Goal: Task Accomplishment & Management: Use online tool/utility

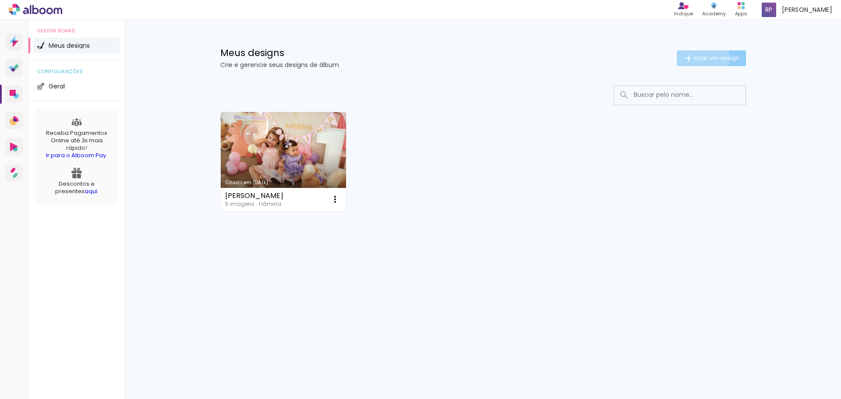
click at [700, 58] on span "Criar um design" at bounding box center [717, 58] width 46 height 6
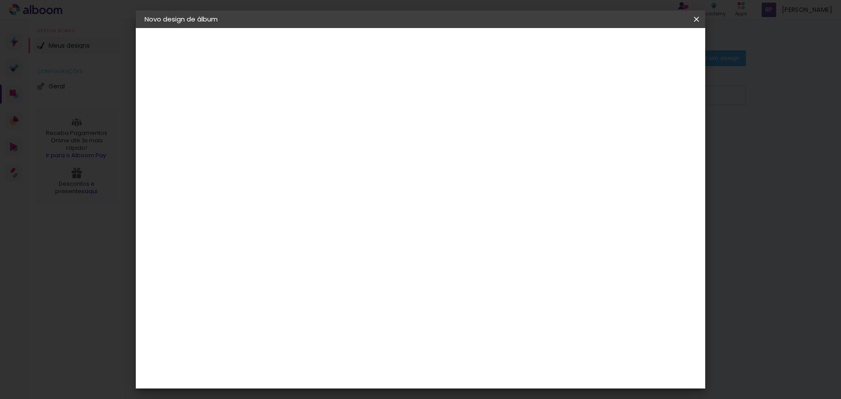
click at [288, 123] on input at bounding box center [288, 118] width 0 height 14
type input "Bia"
type paper-input "Bia"
click at [377, 41] on paper-button "Avançar" at bounding box center [356, 46] width 43 height 15
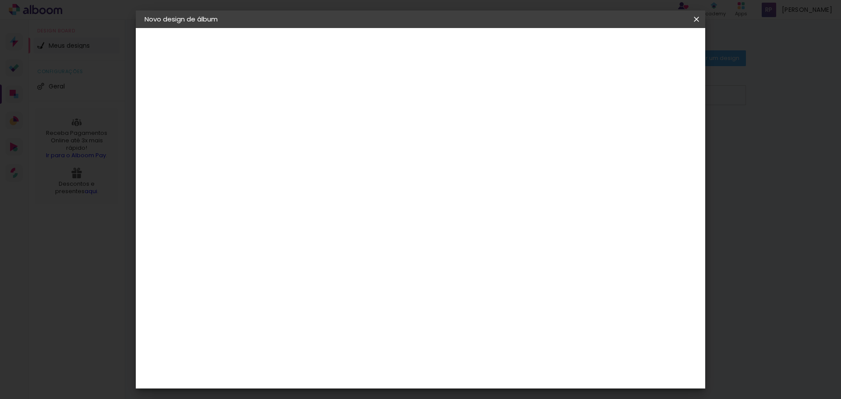
click at [339, 242] on div "DreambooksPro" at bounding box center [310, 245] width 57 height 7
click at [0, 0] on slot "Avançar" at bounding box center [0, 0] width 0 height 0
click at [322, 146] on input "text" at bounding box center [305, 153] width 34 height 14
click at [476, 138] on paper-item "Álbum" at bounding box center [477, 146] width 175 height 18
type input "Álbum"
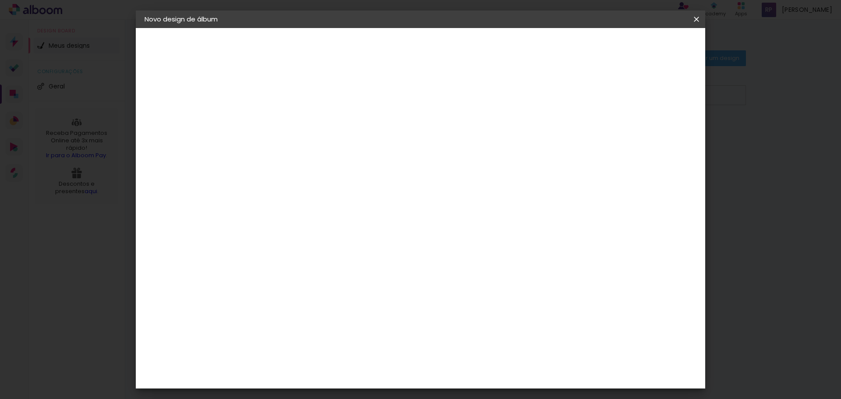
scroll to position [104, 0]
click at [0, 0] on slot "Avançar" at bounding box center [0, 0] width 0 height 0
click at [546, 94] on div at bounding box center [542, 95] width 8 height 8
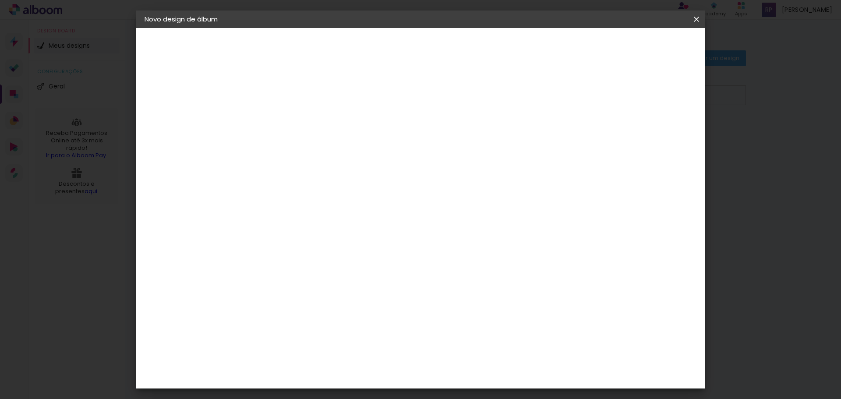
type paper-checkbox "on"
click at [546, 94] on div at bounding box center [542, 95] width 8 height 8
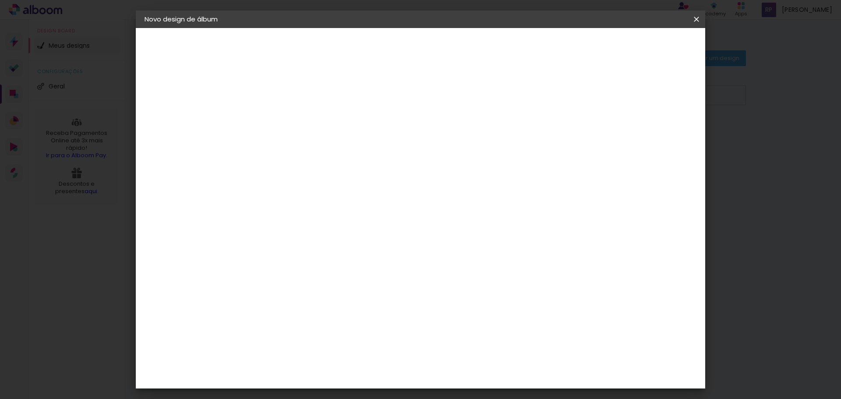
click at [546, 94] on div at bounding box center [542, 95] width 8 height 8
click at [604, 40] on paper-button "Iniciar design" at bounding box center [574, 46] width 57 height 15
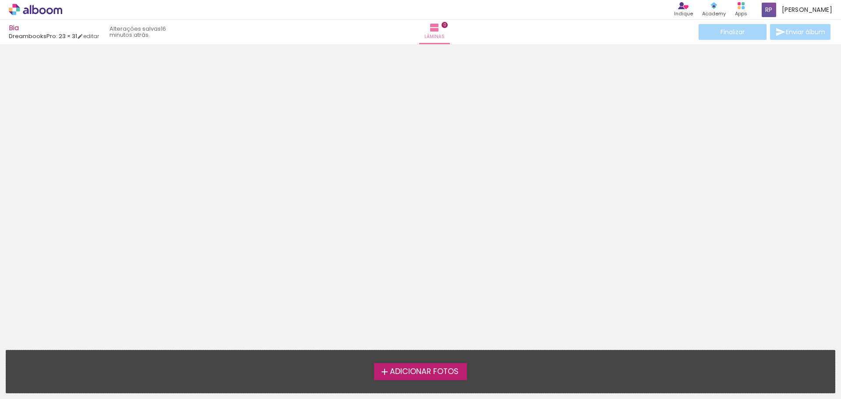
click at [412, 371] on span "Adicionar Fotos" at bounding box center [424, 372] width 69 height 8
click at [0, 0] on input "file" at bounding box center [0, 0] width 0 height 0
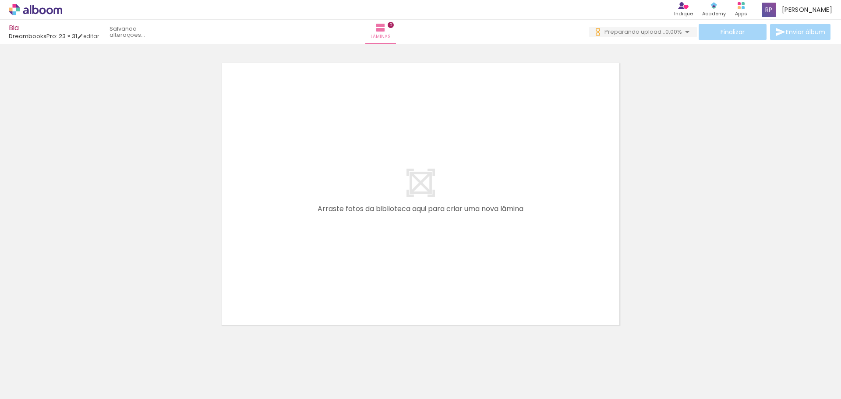
click at [100, 372] on div at bounding box center [87, 369] width 43 height 29
click at [101, 370] on div at bounding box center [87, 369] width 43 height 29
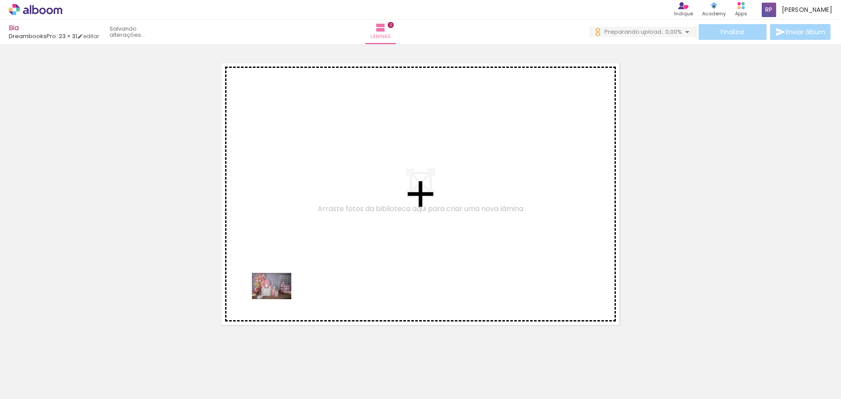
drag, startPoint x: 90, startPoint y: 375, endPoint x: 278, endPoint y: 299, distance: 202.5
click at [278, 299] on quentale-workspace at bounding box center [420, 199] width 841 height 399
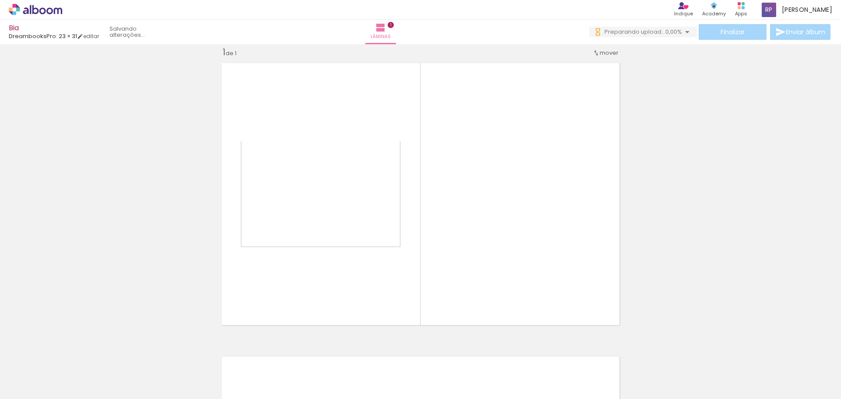
scroll to position [11, 0]
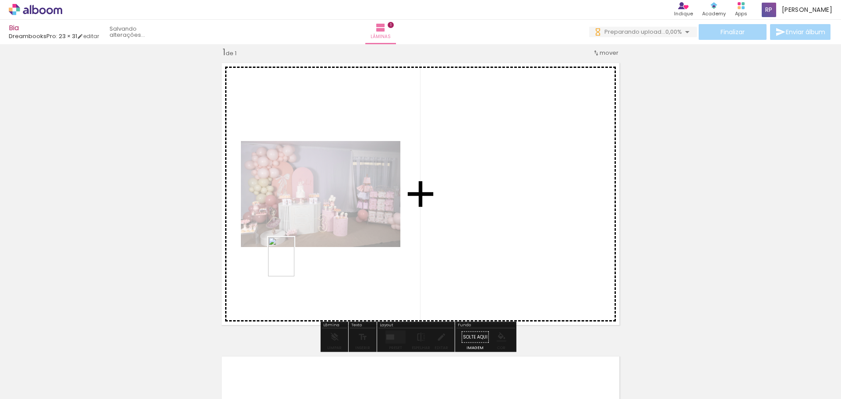
drag, startPoint x: 141, startPoint y: 378, endPoint x: 294, endPoint y: 263, distance: 192.0
click at [294, 263] on quentale-workspace at bounding box center [420, 199] width 841 height 399
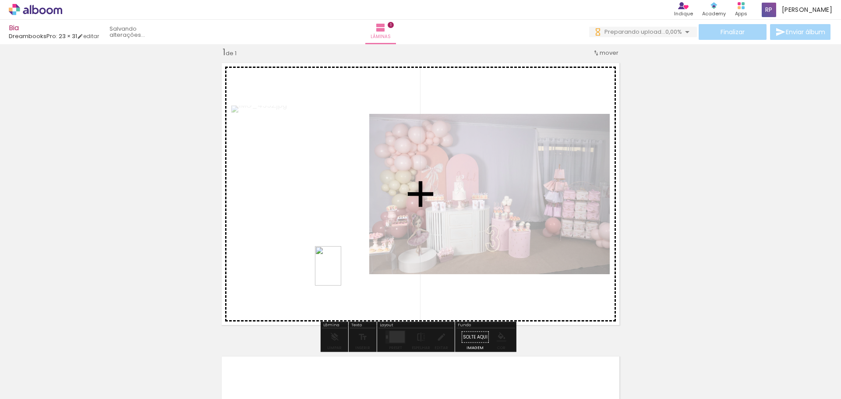
drag, startPoint x: 195, startPoint y: 383, endPoint x: 341, endPoint y: 272, distance: 183.1
click at [341, 272] on quentale-workspace at bounding box center [420, 199] width 841 height 399
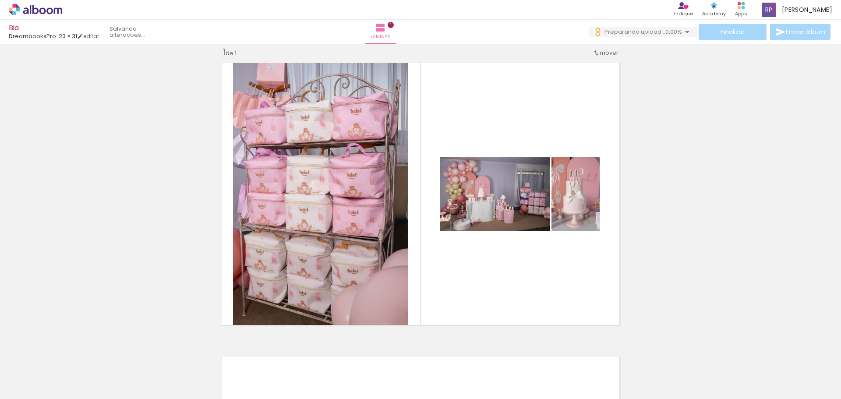
scroll to position [0, 889]
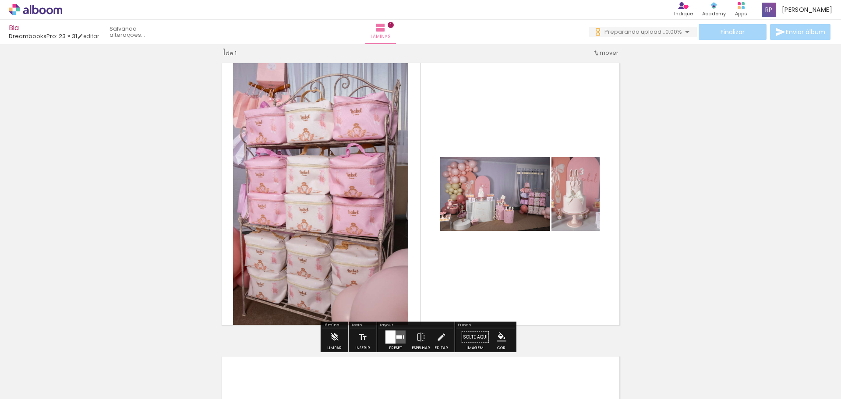
click at [649, 309] on div "Inserir lâmina 1 de 1" at bounding box center [420, 329] width 841 height 587
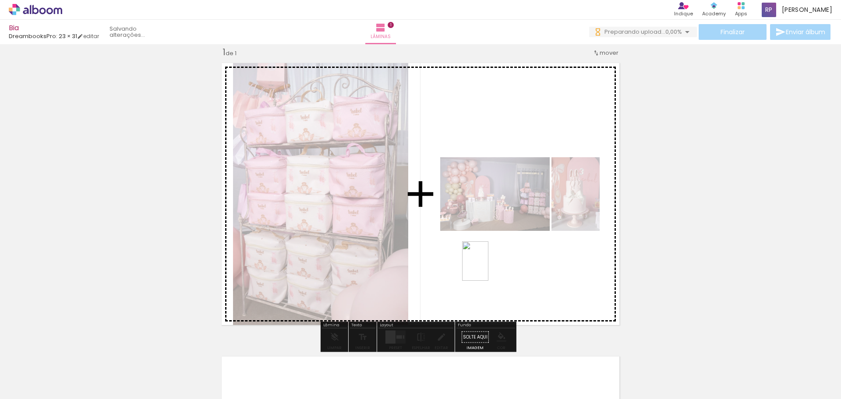
drag, startPoint x: 477, startPoint y: 374, endPoint x: 488, endPoint y: 268, distance: 107.4
click at [488, 268] on quentale-workspace at bounding box center [420, 199] width 841 height 399
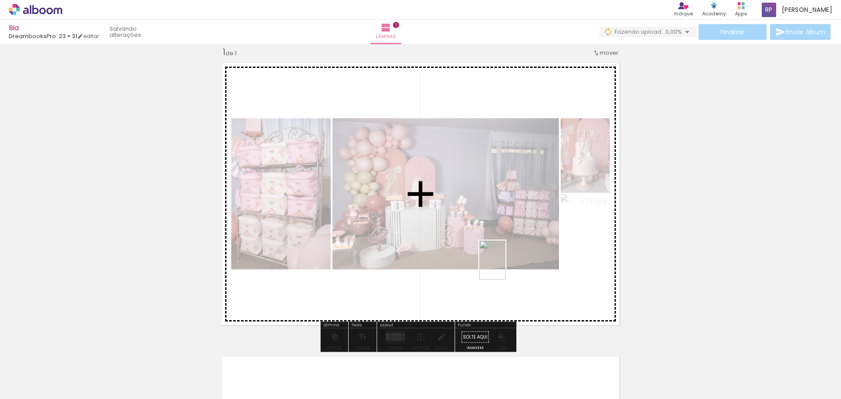
drag, startPoint x: 525, startPoint y: 380, endPoint x: 505, endPoint y: 267, distance: 114.7
click at [505, 267] on quentale-workspace at bounding box center [420, 199] width 841 height 399
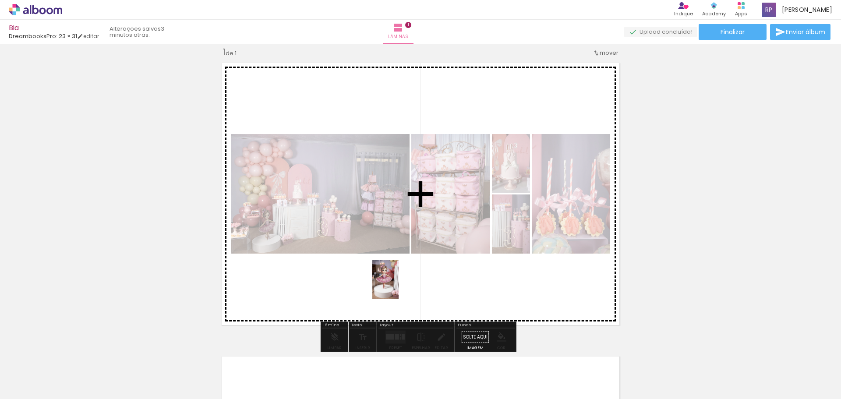
drag, startPoint x: 380, startPoint y: 371, endPoint x: 398, endPoint y: 286, distance: 86.8
click at [398, 286] on quentale-workspace at bounding box center [420, 199] width 841 height 399
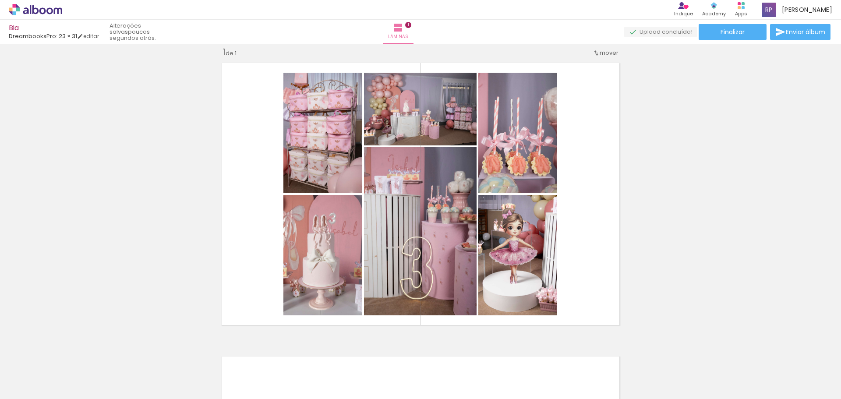
scroll to position [0, 0]
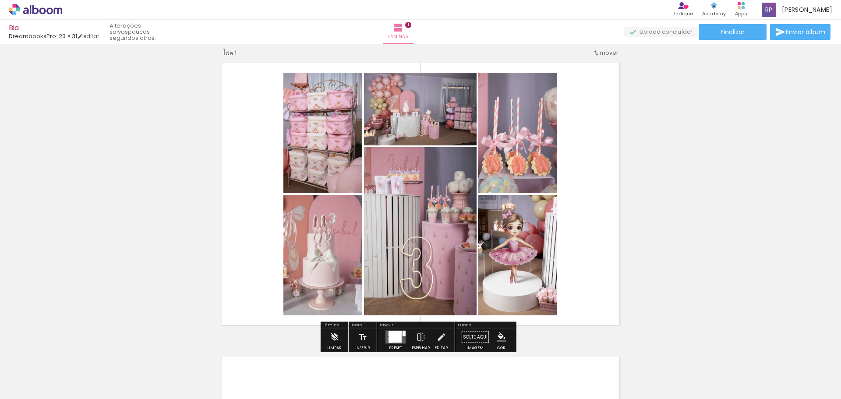
click at [772, 182] on div "Inserir lâmina 1 de 1" at bounding box center [420, 329] width 841 height 587
click at [397, 335] on div at bounding box center [395, 336] width 13 height 11
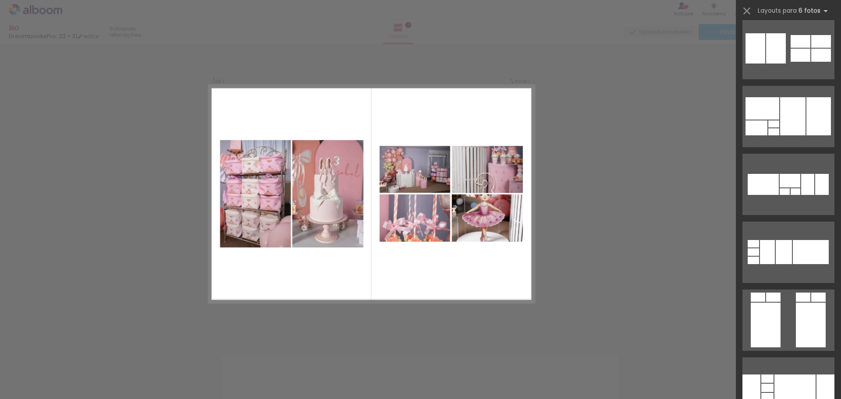
scroll to position [17027, 0]
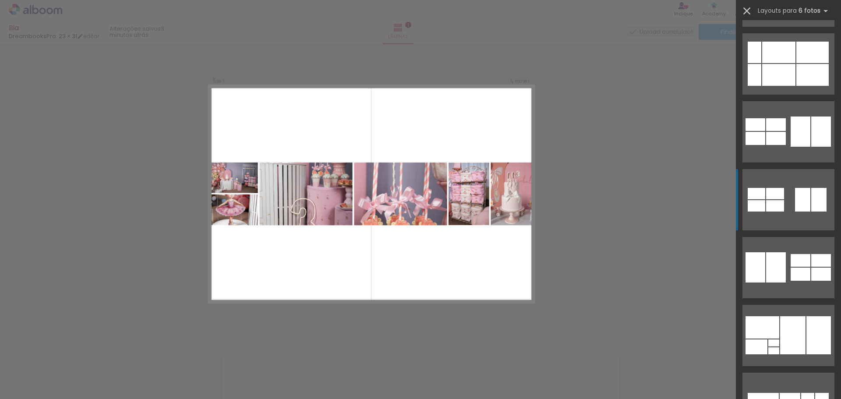
click at [746, 8] on iron-icon at bounding box center [746, 11] width 12 height 12
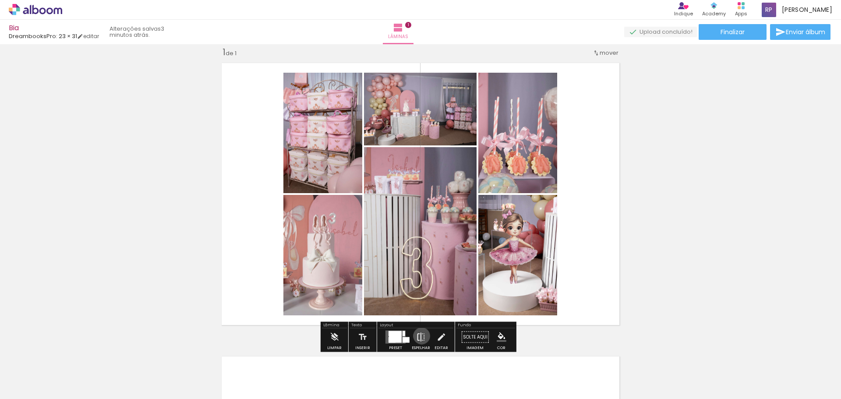
click at [419, 336] on iron-icon at bounding box center [421, 337] width 10 height 18
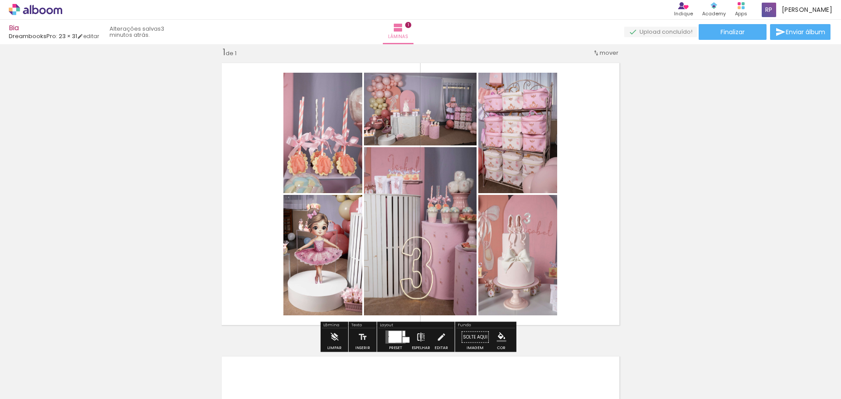
click at [419, 336] on iron-icon at bounding box center [421, 337] width 10 height 18
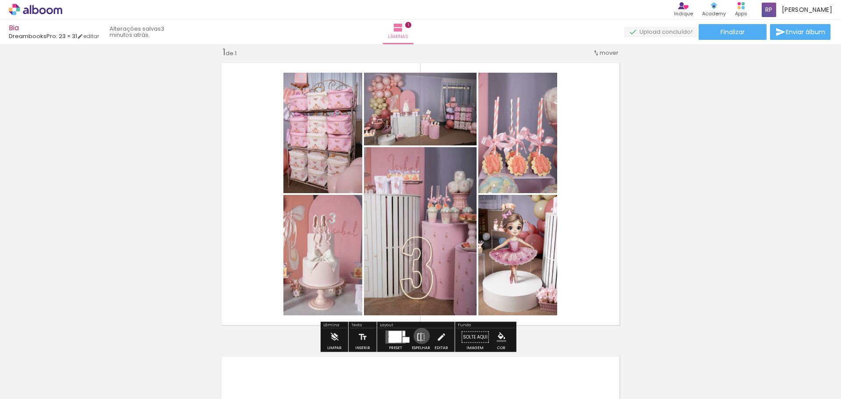
click at [419, 336] on iron-icon at bounding box center [421, 337] width 10 height 18
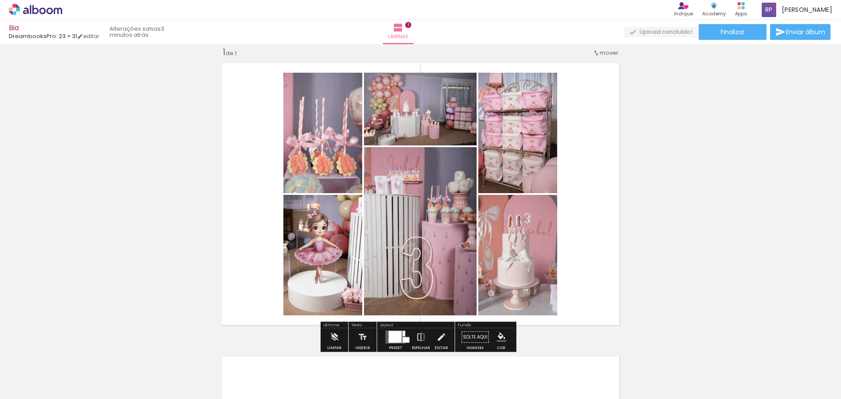
click at [389, 337] on div at bounding box center [395, 336] width 13 height 11
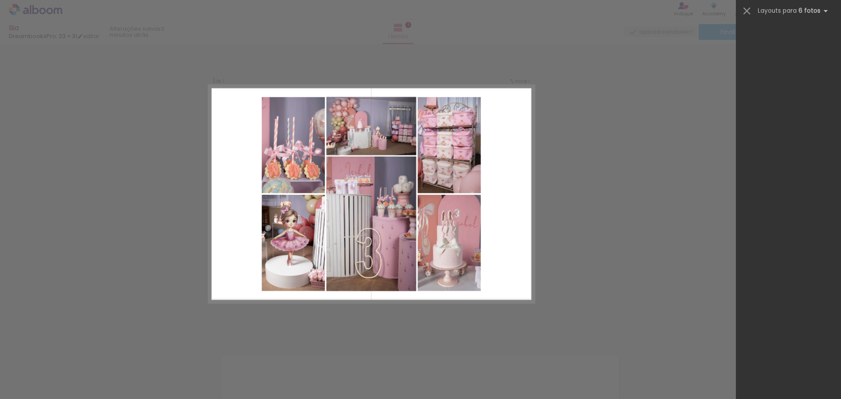
scroll to position [0, 0]
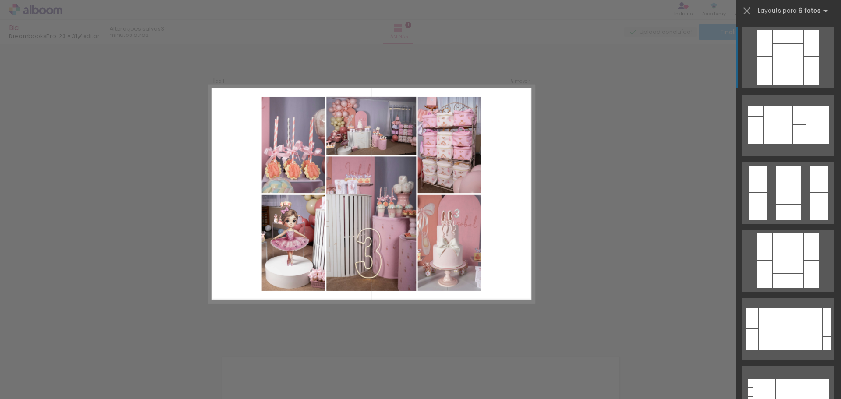
click at [387, 282] on quentale-photo at bounding box center [371, 223] width 90 height 134
click at [742, 10] on iron-icon at bounding box center [746, 11] width 12 height 12
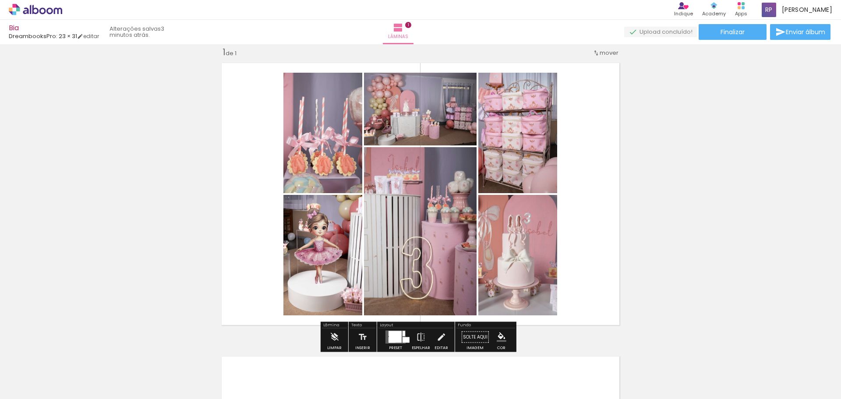
click at [603, 50] on span "mover" at bounding box center [608, 53] width 19 height 8
click at [603, 51] on paper-item "Posição atual: 1" at bounding box center [583, 51] width 67 height 14
click at [684, 111] on div "Inserir lâmina 1 de 1" at bounding box center [420, 329] width 841 height 587
click at [403, 27] on iron-icon at bounding box center [398, 27] width 11 height 11
click at [396, 339] on div at bounding box center [395, 336] width 13 height 11
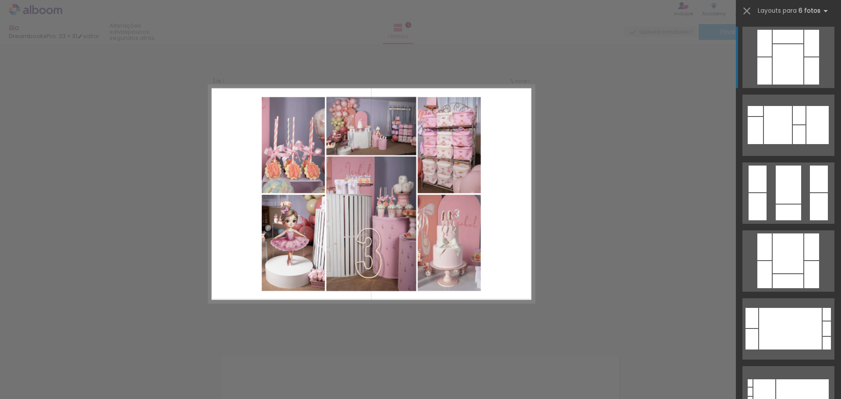
drag, startPoint x: 777, startPoint y: 7, endPoint x: 597, endPoint y: 33, distance: 181.8
click at [597, 33] on quentale-workspace at bounding box center [420, 199] width 841 height 399
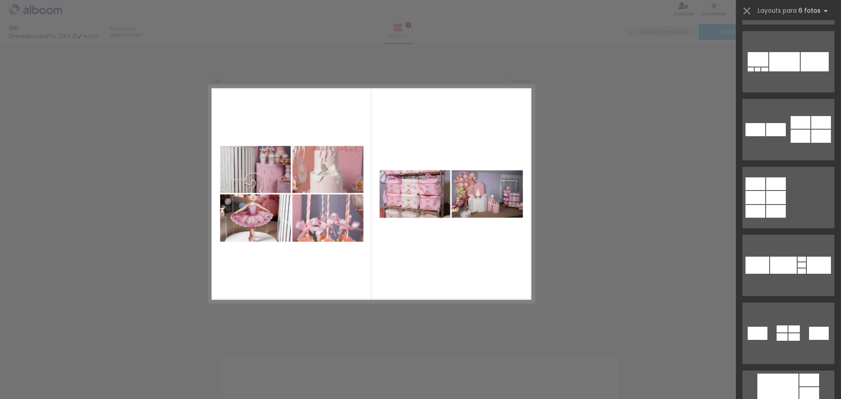
scroll to position [33094, 0]
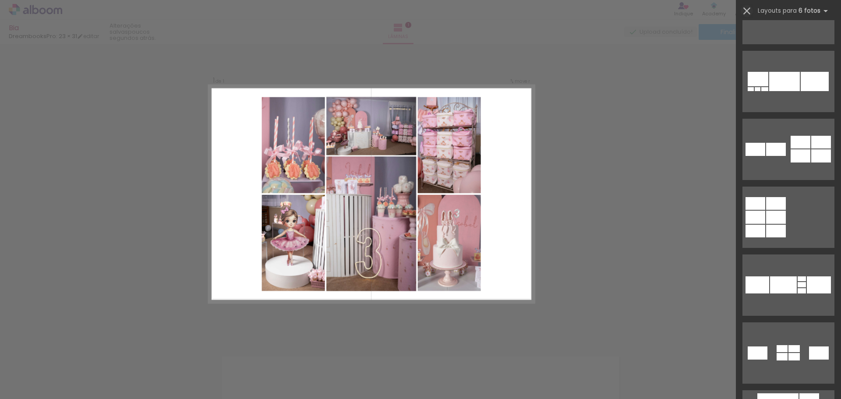
click at [742, 11] on iron-icon at bounding box center [746, 11] width 12 height 12
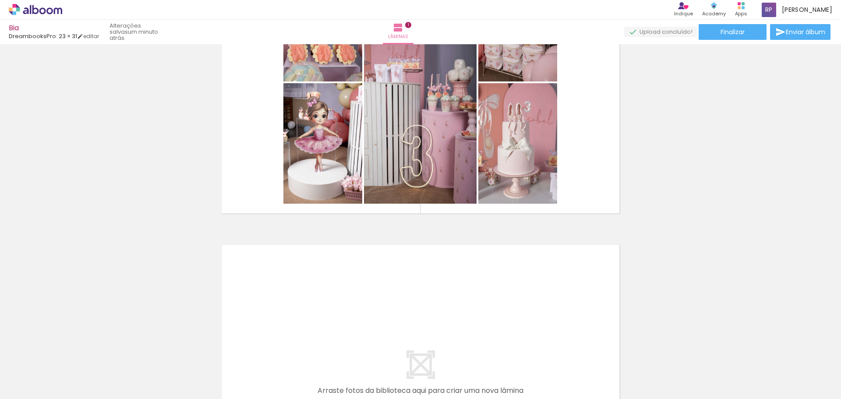
scroll to position [143, 0]
